Goal: Transaction & Acquisition: Purchase product/service

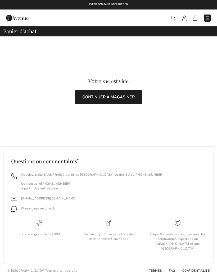
click at [205, 20] on img at bounding box center [207, 18] width 5 height 5
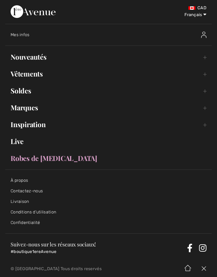
click at [49, 55] on link "Nouveautés Toggle submenu" at bounding box center [108, 57] width 206 height 12
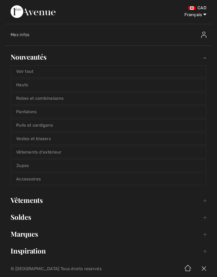
click at [33, 72] on link "Voir tout" at bounding box center [108, 72] width 195 height 12
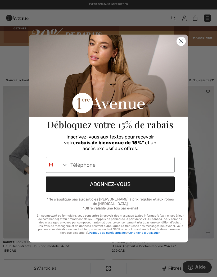
click at [181, 43] on circle "Close dialog" at bounding box center [181, 41] width 9 height 9
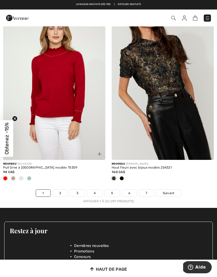
scroll to position [3188, 0]
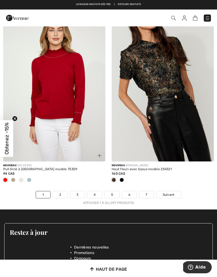
click at [171, 193] on span "Suivant" at bounding box center [169, 195] width 12 height 5
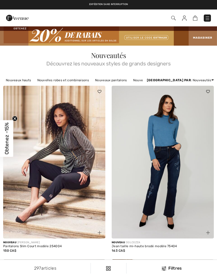
checkbox input "true"
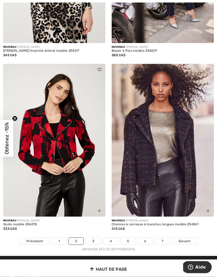
scroll to position [3107, 0]
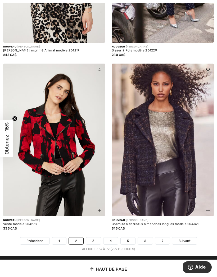
click at [187, 238] on link "Suivant" at bounding box center [184, 241] width 25 height 7
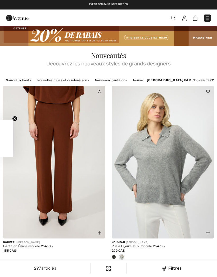
checkbox input "true"
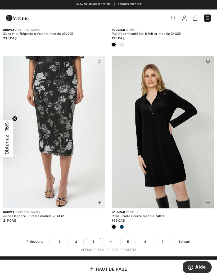
scroll to position [3176, 0]
